Goal: Navigation & Orientation: Find specific page/section

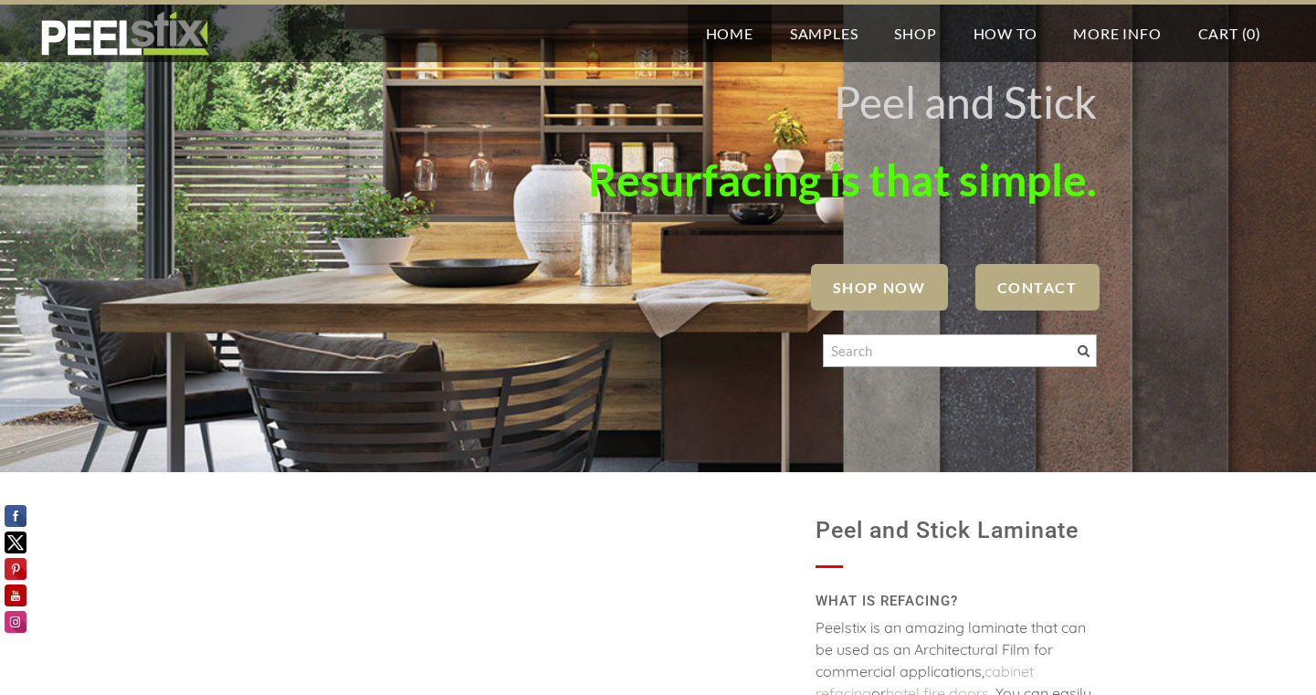
click at [852, 309] on span "SHOP NOW" at bounding box center [879, 287] width 137 height 47
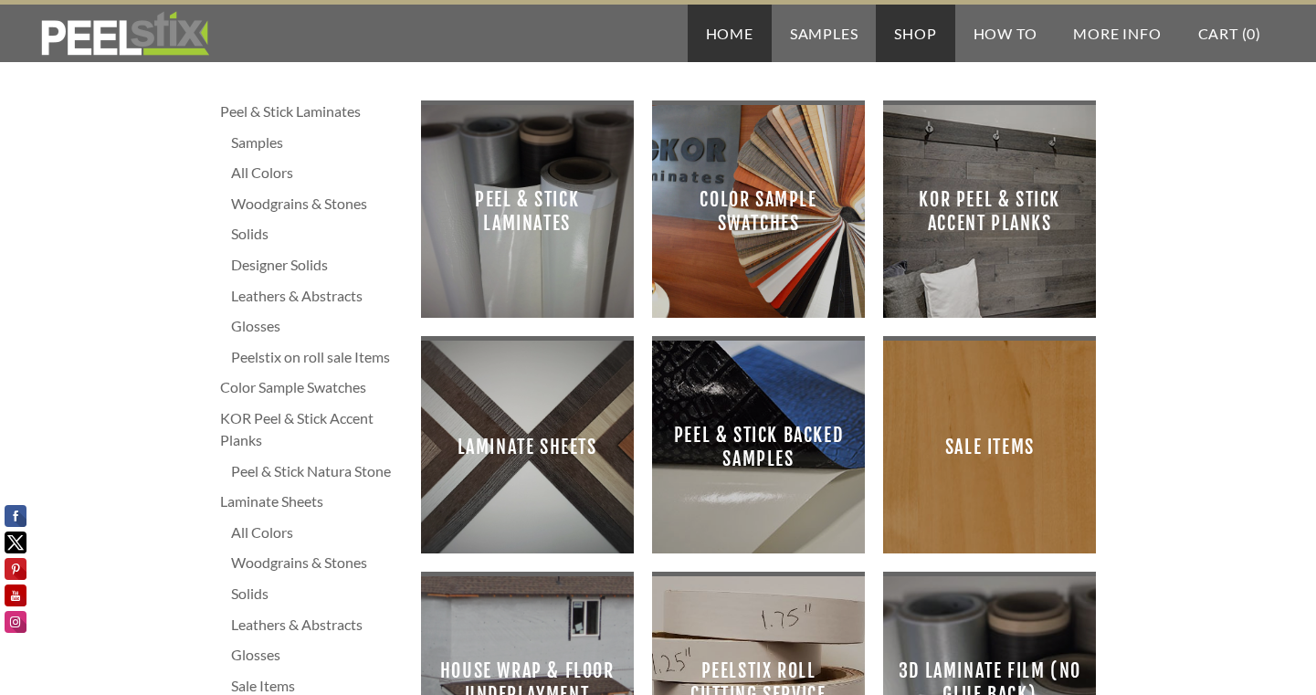
click at [747, 41] on link "Home" at bounding box center [730, 34] width 84 height 58
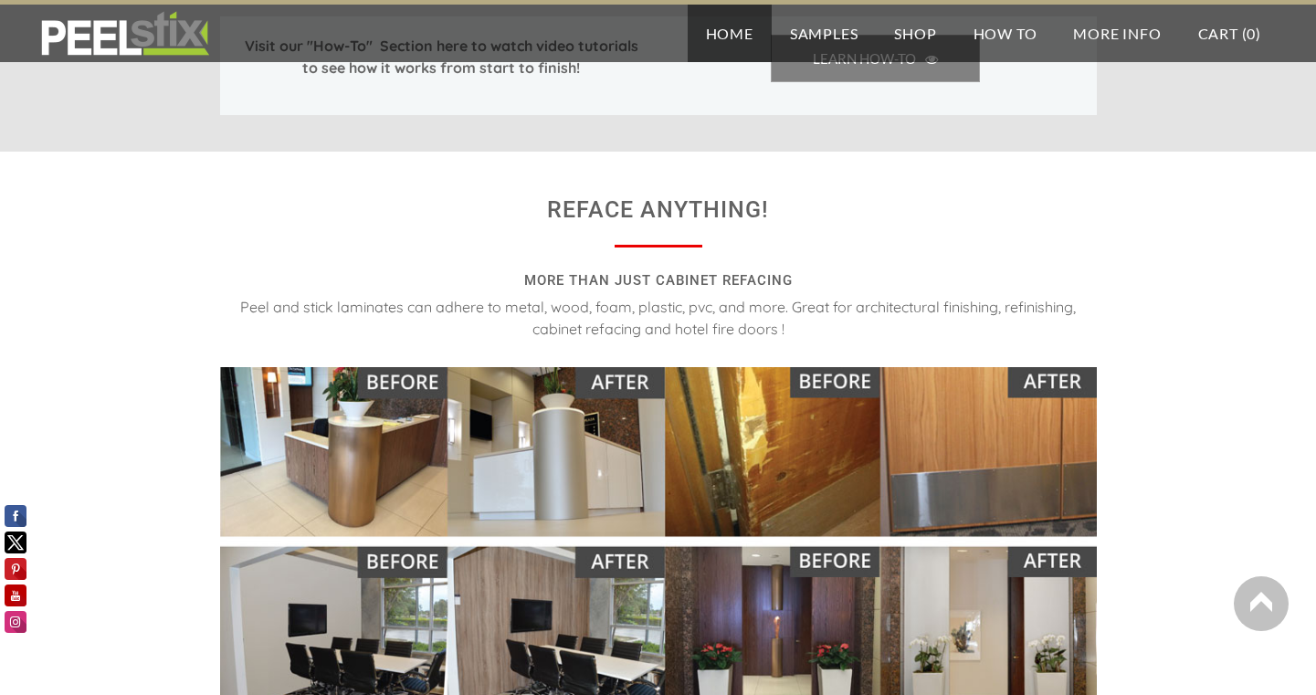
scroll to position [1689, 0]
